Goal: Check status: Verify the current state of an ongoing process or item

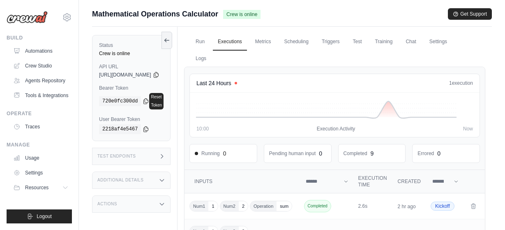
click at [32, 53] on link "Automations" at bounding box center [41, 50] width 62 height 13
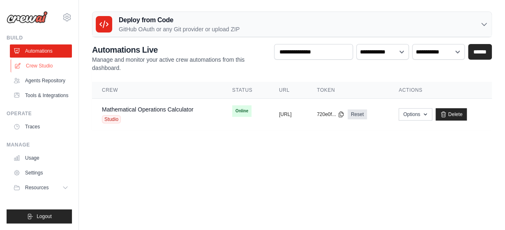
click at [38, 71] on link "Crew Studio" at bounding box center [42, 65] width 62 height 13
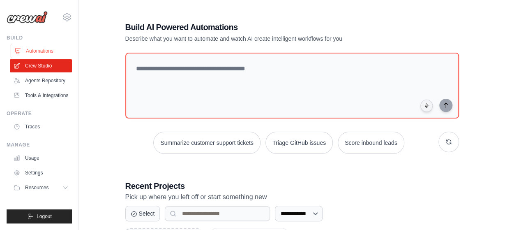
click at [46, 52] on link "Automations" at bounding box center [42, 50] width 62 height 13
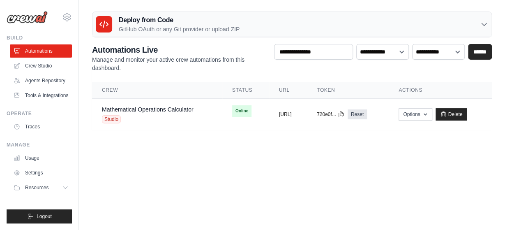
click at [184, 25] on p "GitHub OAuth or any Git provider or upload ZIP" at bounding box center [179, 29] width 121 height 8
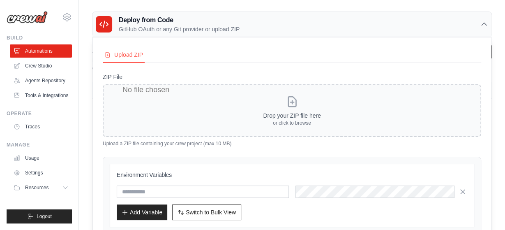
click at [147, 140] on p "Upload a ZIP file containing your crew project (max 10 MB)" at bounding box center [292, 143] width 378 height 7
click at [21, 63] on link "Crew Studio" at bounding box center [42, 65] width 62 height 13
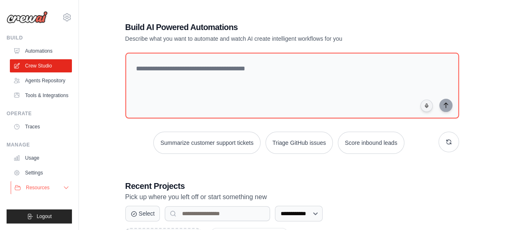
click at [44, 193] on button "Resources" at bounding box center [42, 187] width 62 height 13
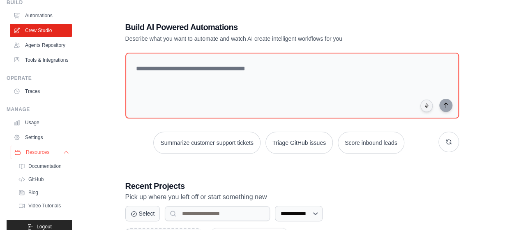
scroll to position [45, 0]
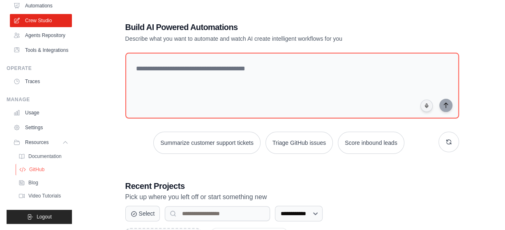
click at [38, 170] on span "GitHub" at bounding box center [36, 169] width 15 height 7
click at [25, 114] on link "Usage" at bounding box center [42, 112] width 62 height 13
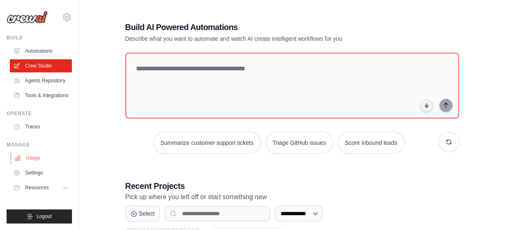
scroll to position [0, 0]
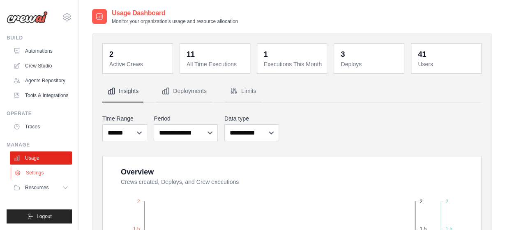
click at [41, 175] on link "Settings" at bounding box center [42, 172] width 62 height 13
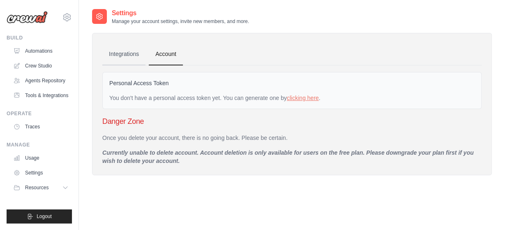
click at [129, 51] on link "Integrations" at bounding box center [123, 54] width 43 height 22
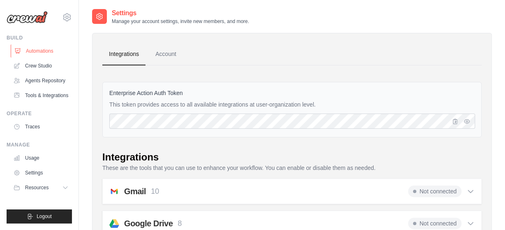
click at [27, 46] on link "Automations" at bounding box center [42, 50] width 62 height 13
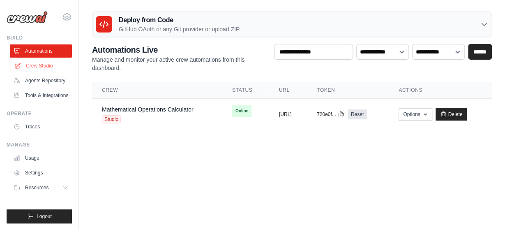
click at [50, 67] on link "Crew Studio" at bounding box center [42, 65] width 62 height 13
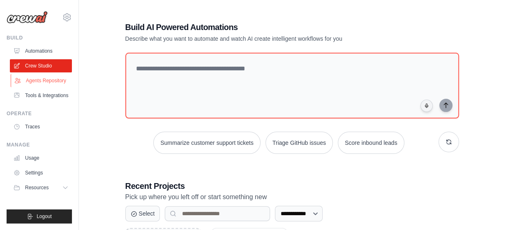
click at [41, 83] on link "Agents Repository" at bounding box center [42, 80] width 62 height 13
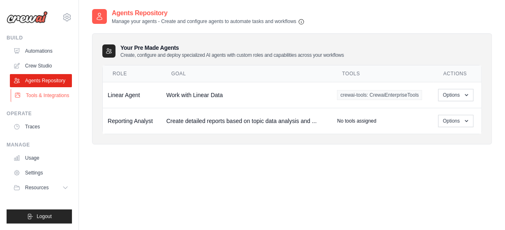
click at [37, 95] on link "Tools & Integrations" at bounding box center [42, 95] width 62 height 13
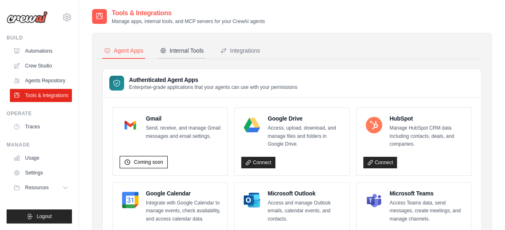
click at [170, 55] on button "Internal Tools" at bounding box center [181, 51] width 47 height 16
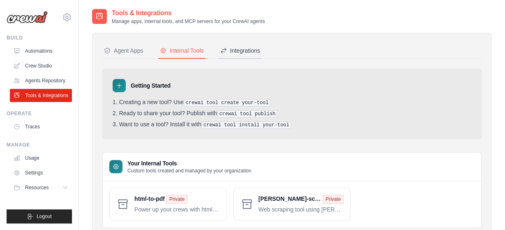
click at [237, 58] on button "Integrations" at bounding box center [239, 51] width 43 height 16
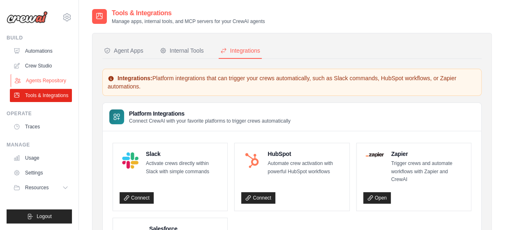
click at [33, 81] on link "Agents Repository" at bounding box center [42, 80] width 62 height 13
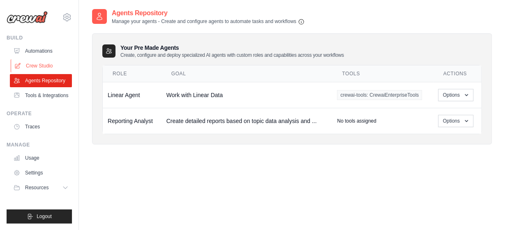
click at [38, 67] on link "Crew Studio" at bounding box center [42, 65] width 62 height 13
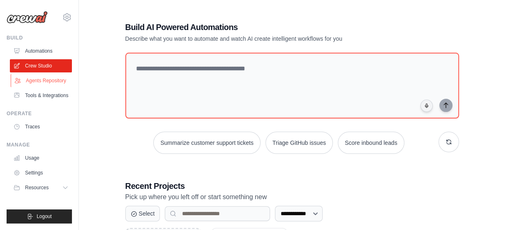
click at [41, 80] on link "Agents Repository" at bounding box center [42, 80] width 62 height 13
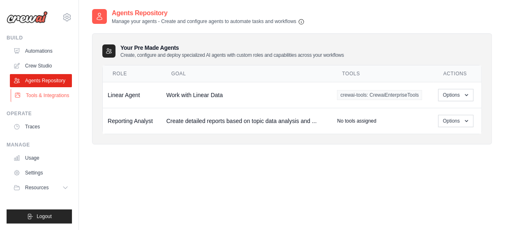
click at [41, 93] on link "Tools & Integrations" at bounding box center [42, 95] width 62 height 13
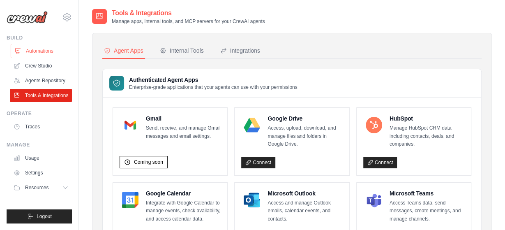
click at [22, 55] on link "Automations" at bounding box center [42, 50] width 62 height 13
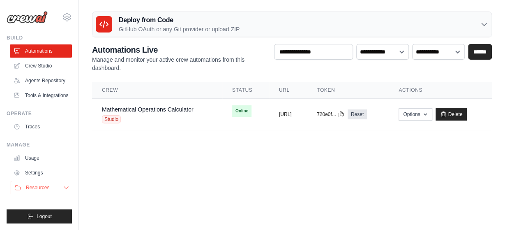
click at [62, 186] on button "Resources" at bounding box center [42, 187] width 62 height 13
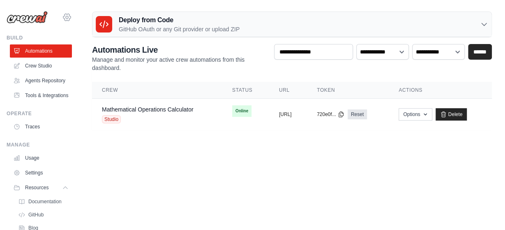
click at [69, 18] on icon at bounding box center [67, 17] width 10 height 10
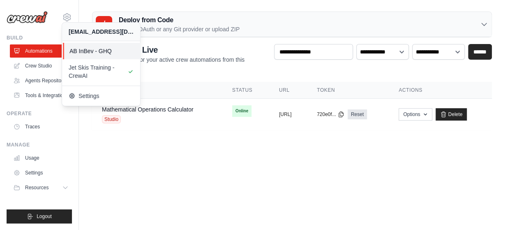
click at [84, 50] on span "AB InBev - GHQ" at bounding box center [101, 51] width 65 height 8
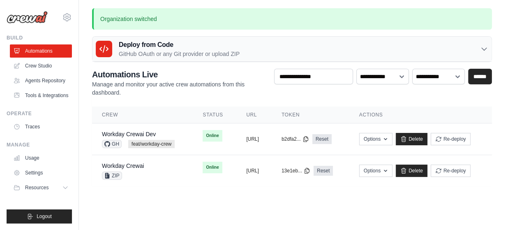
click at [167, 47] on h3 "Deploy from Code" at bounding box center [179, 45] width 121 height 10
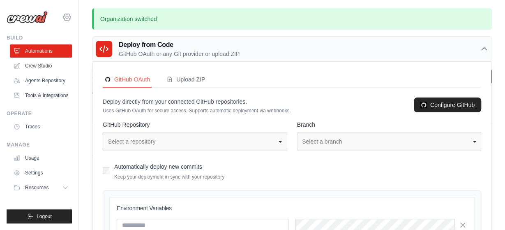
click at [71, 14] on icon at bounding box center [67, 17] width 10 height 10
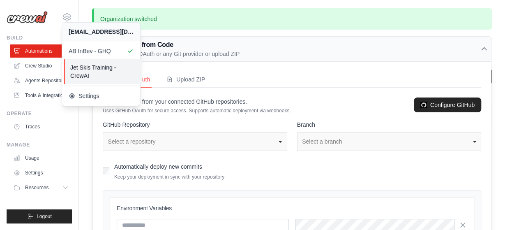
click at [87, 69] on span "Jet Skis Training - CrewAI" at bounding box center [102, 71] width 65 height 16
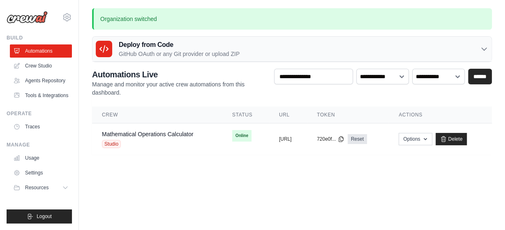
drag, startPoint x: 148, startPoint y: 62, endPoint x: 152, endPoint y: 53, distance: 9.2
click at [152, 53] on div "Organization switched Deploy from Code GitHub OAuth or any Git provider or uplo…" at bounding box center [292, 81] width 426 height 146
click at [152, 53] on p "GitHub OAuth or any Git provider or upload ZIP" at bounding box center [179, 54] width 121 height 8
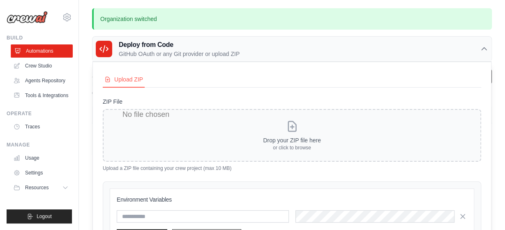
click at [48, 48] on link "Automations" at bounding box center [42, 50] width 62 height 13
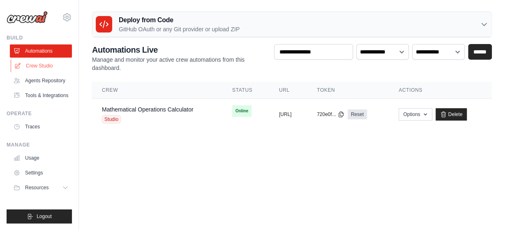
click at [44, 68] on link "Crew Studio" at bounding box center [42, 65] width 62 height 13
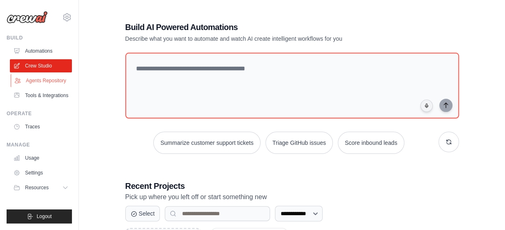
click at [44, 86] on link "Agents Repository" at bounding box center [42, 80] width 62 height 13
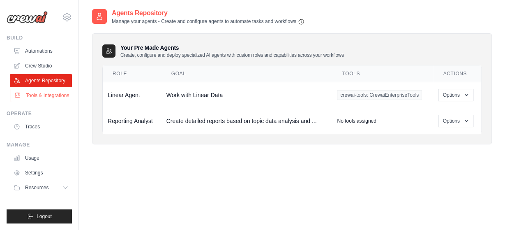
click at [49, 99] on link "Tools & Integrations" at bounding box center [42, 95] width 62 height 13
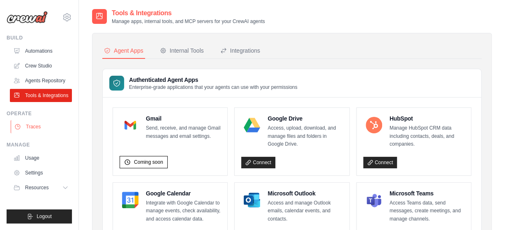
click at [32, 125] on link "Traces" at bounding box center [42, 126] width 62 height 13
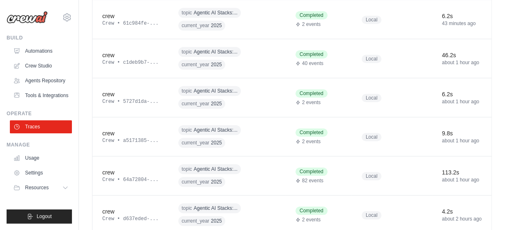
click at [219, 162] on td "topic Agentic AI Stacks:... current_year 2025" at bounding box center [226, 175] width 117 height 39
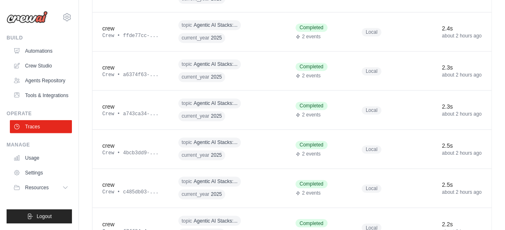
scroll to position [537, 0]
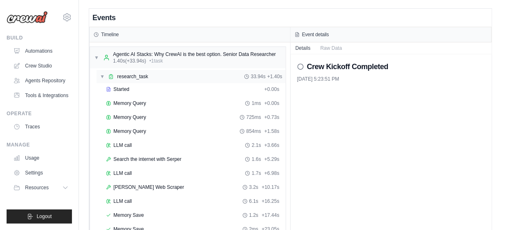
click at [103, 77] on span "▼" at bounding box center [102, 76] width 5 height 7
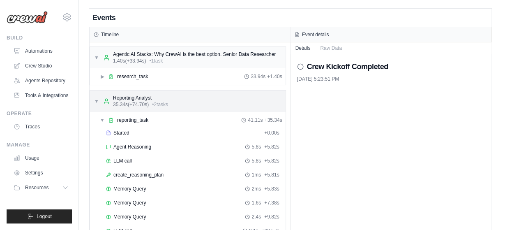
click at [96, 98] on span "▼" at bounding box center [96, 101] width 5 height 7
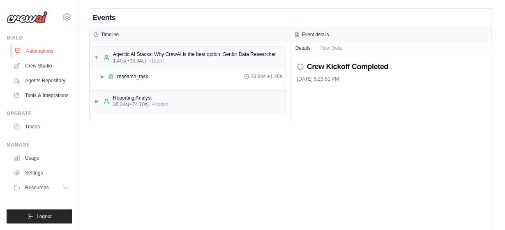
click at [34, 51] on link "Automations" at bounding box center [42, 50] width 62 height 13
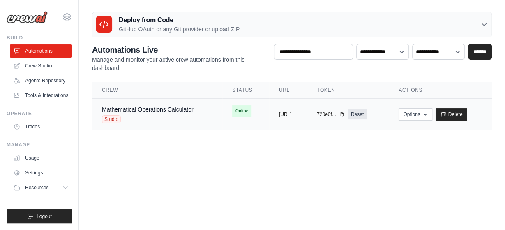
click at [148, 113] on div "Mathematical Operations Calculator Studio" at bounding box center [148, 114] width 92 height 18
